Goal: Task Accomplishment & Management: Manage account settings

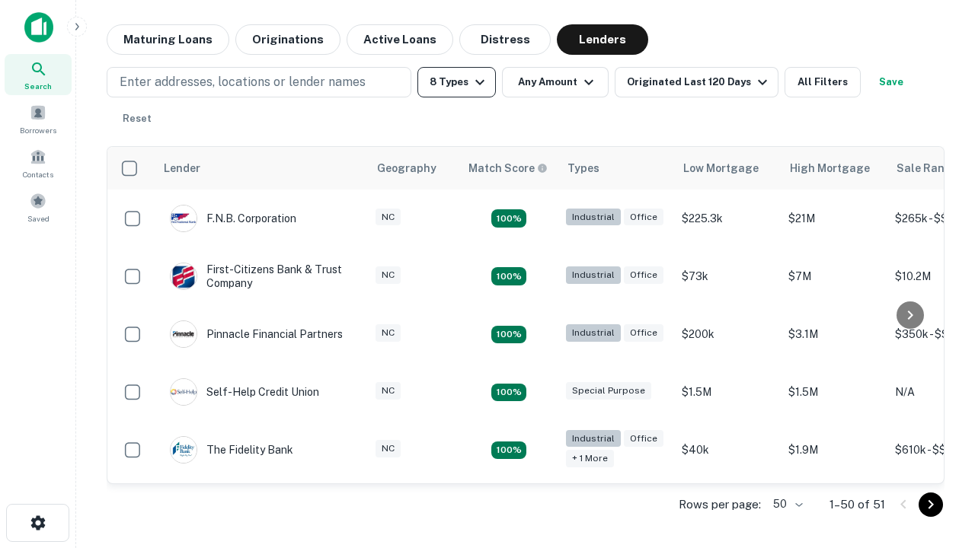
click at [456, 82] on button "8 Types" at bounding box center [456, 82] width 78 height 30
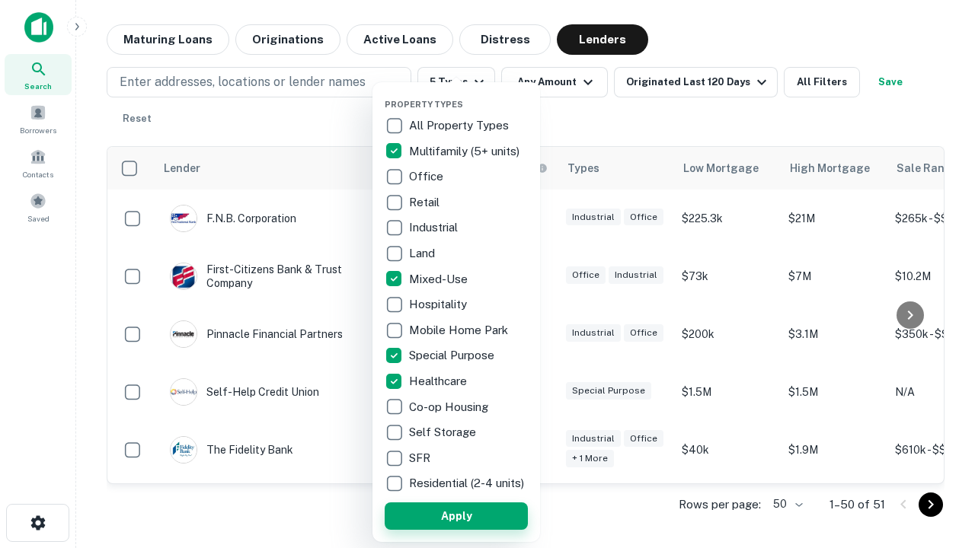
click at [456, 516] on button "Apply" at bounding box center [456, 516] width 143 height 27
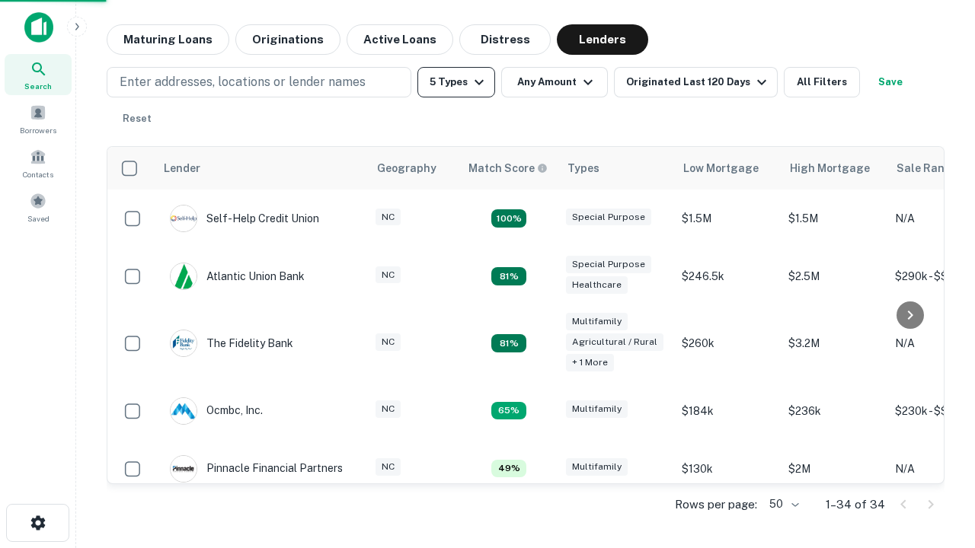
click at [456, 82] on button "5 Types" at bounding box center [456, 82] width 78 height 30
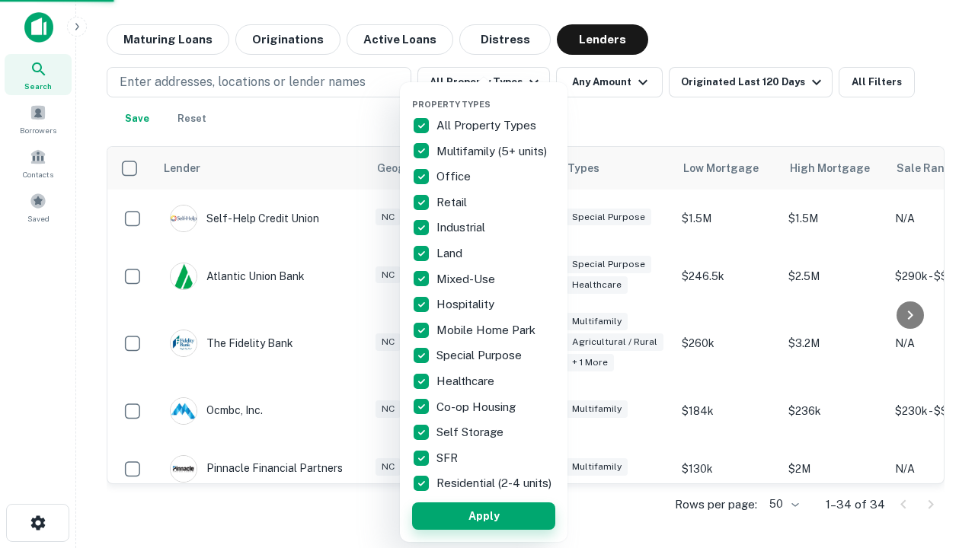
click at [484, 516] on button "Apply" at bounding box center [483, 516] width 143 height 27
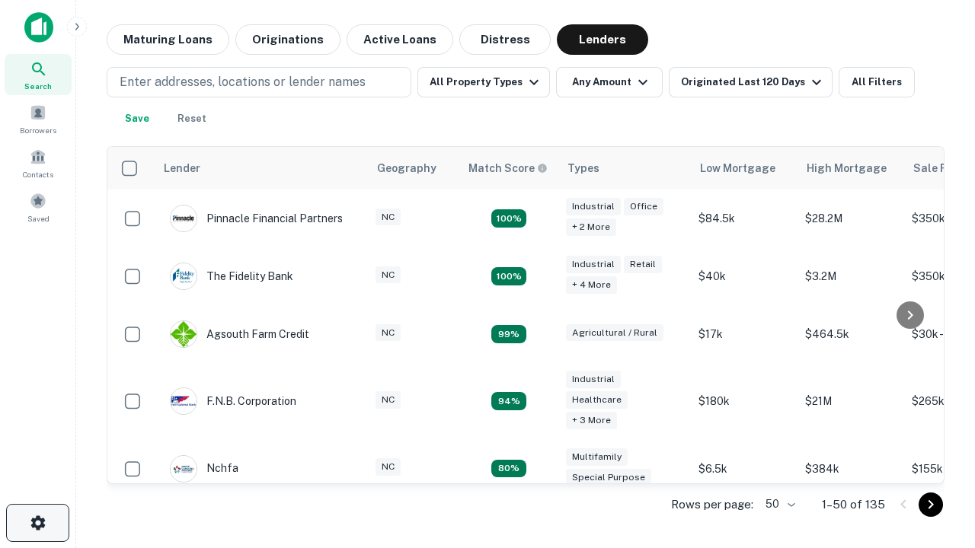
click at [37, 523] on icon "button" at bounding box center [38, 523] width 18 height 18
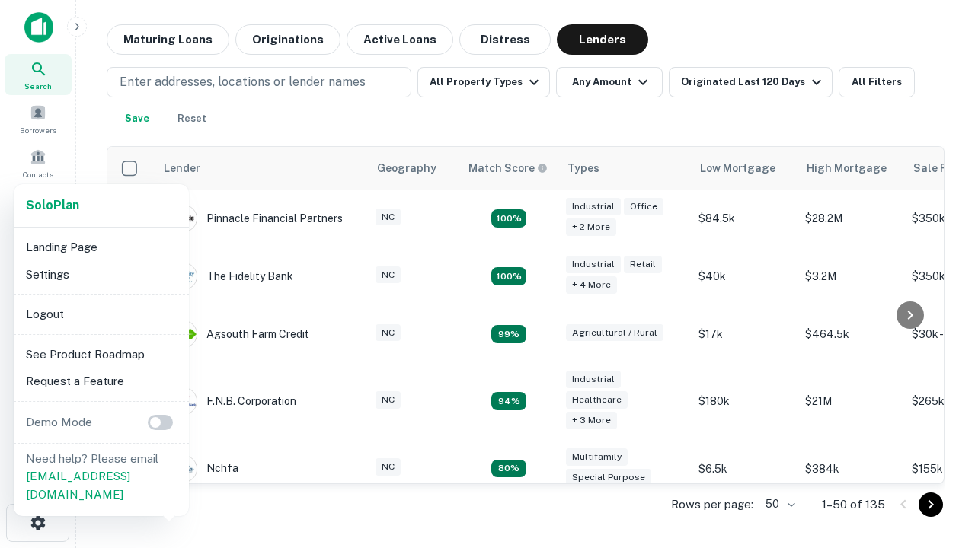
click at [101, 314] on li "Logout" at bounding box center [101, 314] width 163 height 27
